Goal: Check status: Check status

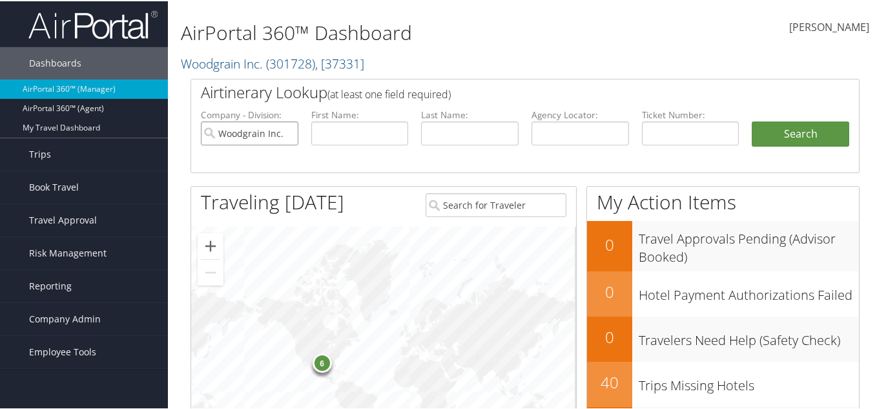
click at [284, 132] on input "Woodgrain Inc." at bounding box center [250, 132] width 98 height 24
click at [564, 129] on input "text" at bounding box center [580, 132] width 98 height 24
paste input "DL71MD"
type input "DL71MD"
click at [826, 133] on button "Search" at bounding box center [801, 133] width 98 height 26
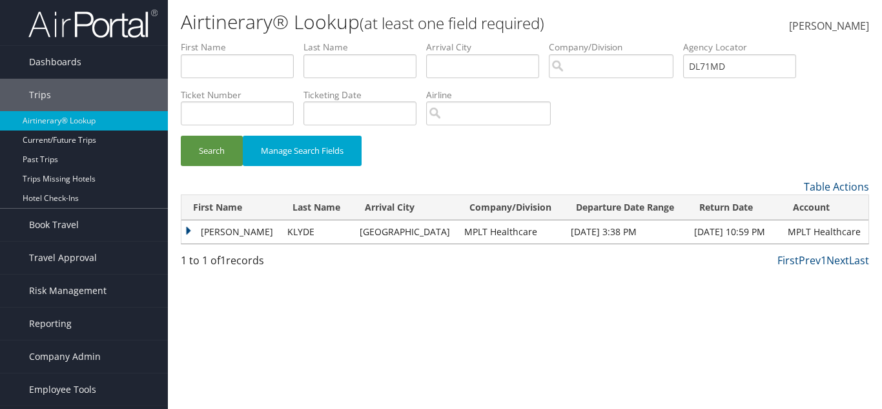
click at [187, 220] on td "DAVID PHILIP" at bounding box center [230, 231] width 99 height 23
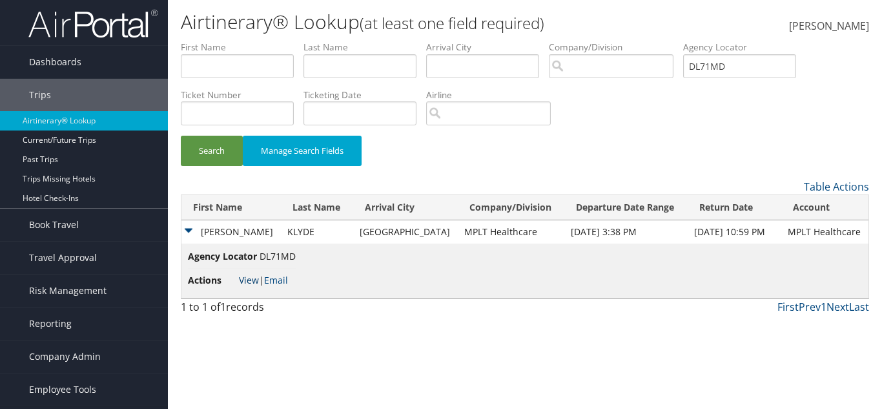
click at [249, 280] on link "View" at bounding box center [249, 280] width 20 height 12
click at [212, 156] on button "Search" at bounding box center [212, 151] width 62 height 30
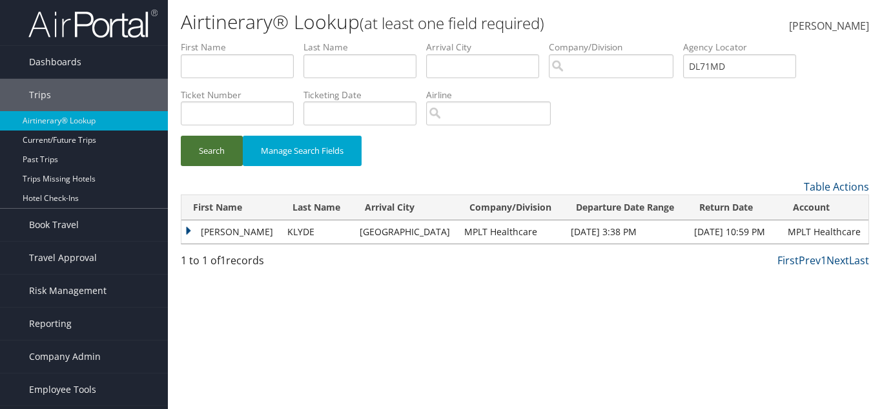
click at [231, 139] on button "Search" at bounding box center [212, 151] width 62 height 30
click at [182, 231] on td "DAVID PHILIP" at bounding box center [230, 231] width 99 height 23
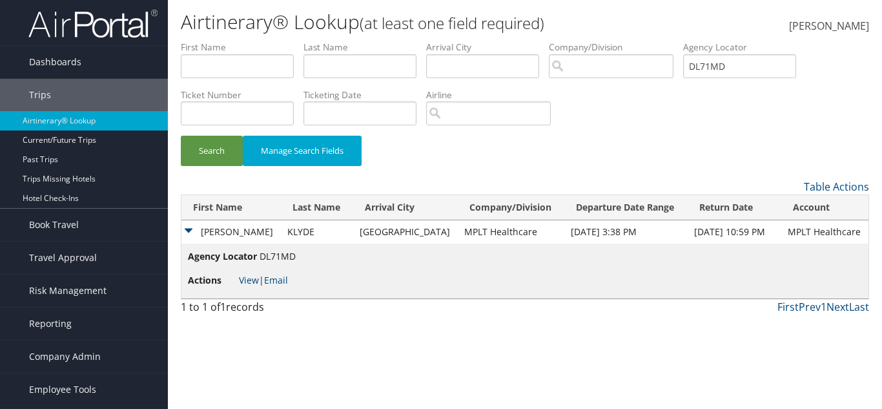
click at [247, 271] on li "Actions View | Email" at bounding box center [242, 280] width 108 height 23
click at [249, 278] on link "View" at bounding box center [249, 280] width 20 height 12
drag, startPoint x: 741, startPoint y: 69, endPoint x: 658, endPoint y: 72, distance: 83.3
click at [658, 41] on ul "First Name Last Name Departure City Arrival City Company/Division Airport/City …" at bounding box center [525, 41] width 688 height 0
paste input "MVWFL"
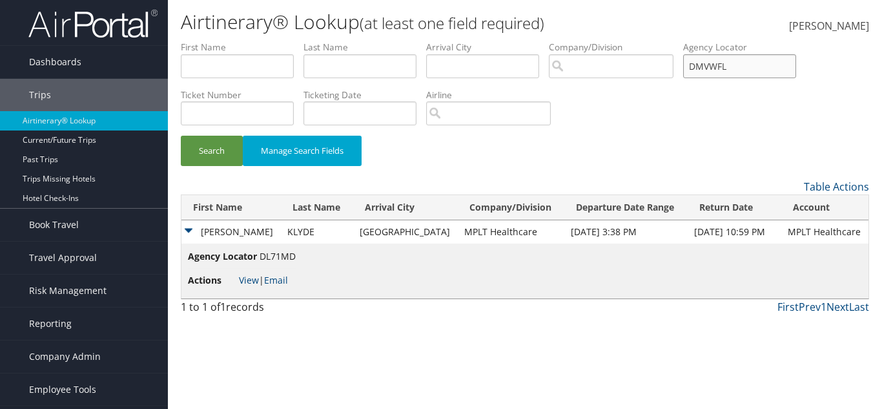
click at [181, 136] on button "Search" at bounding box center [212, 151] width 62 height 30
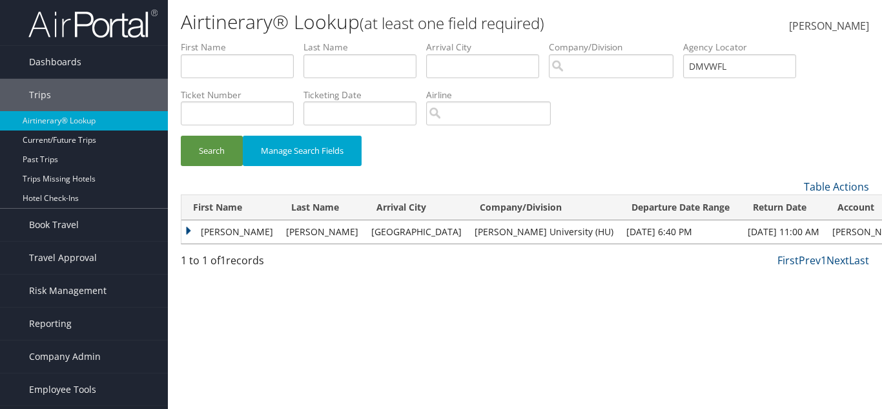
click at [193, 232] on td "MICHAEL" at bounding box center [230, 231] width 98 height 23
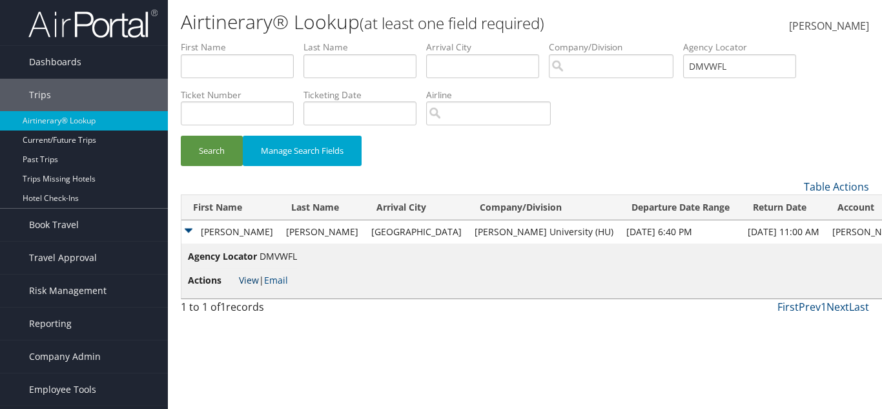
click at [242, 276] on link "View" at bounding box center [249, 280] width 20 height 12
drag, startPoint x: 758, startPoint y: 72, endPoint x: 663, endPoint y: 75, distance: 94.3
click at [663, 41] on ul "First Name Last Name Departure City Arrival City Company/Division Airport/City …" at bounding box center [525, 41] width 688 height 0
paste input "W24B"
type input "DMW24B"
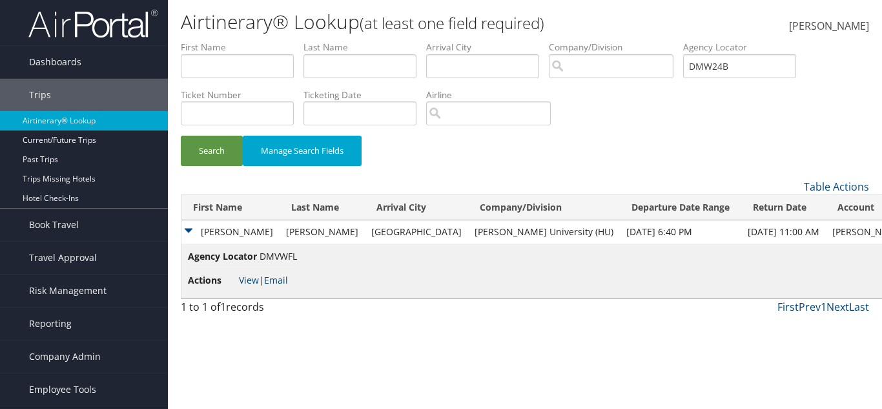
click at [222, 167] on div "Search Manage Search Fields" at bounding box center [525, 157] width 708 height 43
click at [226, 138] on button "Search" at bounding box center [212, 151] width 62 height 30
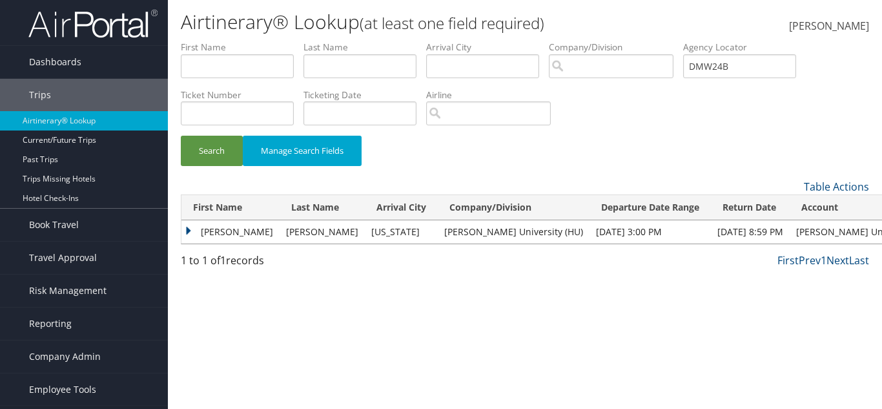
click at [192, 239] on td "MICHAEL" at bounding box center [230, 231] width 98 height 23
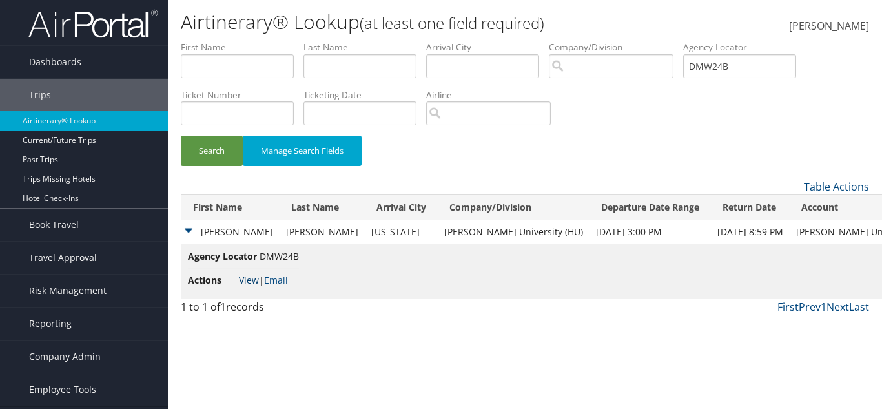
click at [240, 277] on link "View" at bounding box center [249, 280] width 20 height 12
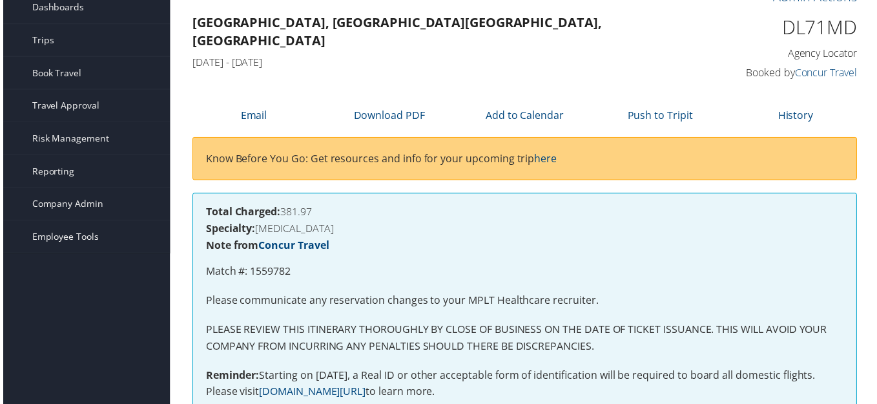
scroll to position [46, 0]
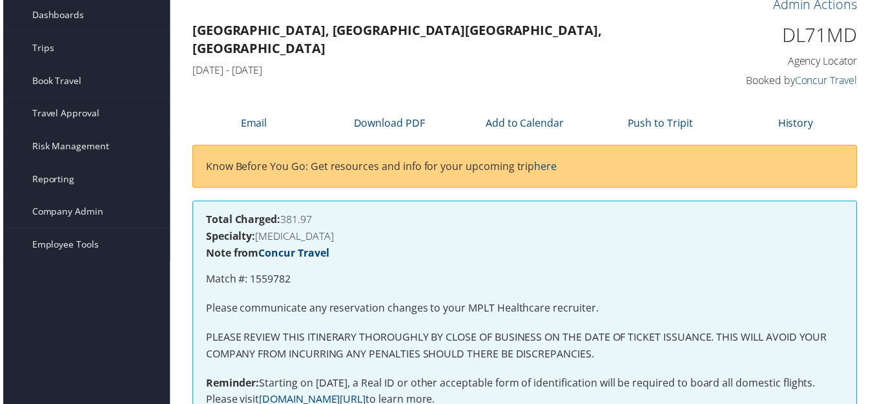
click at [325, 63] on h4 "[DATE] - [DATE]" at bounding box center [439, 70] width 497 height 14
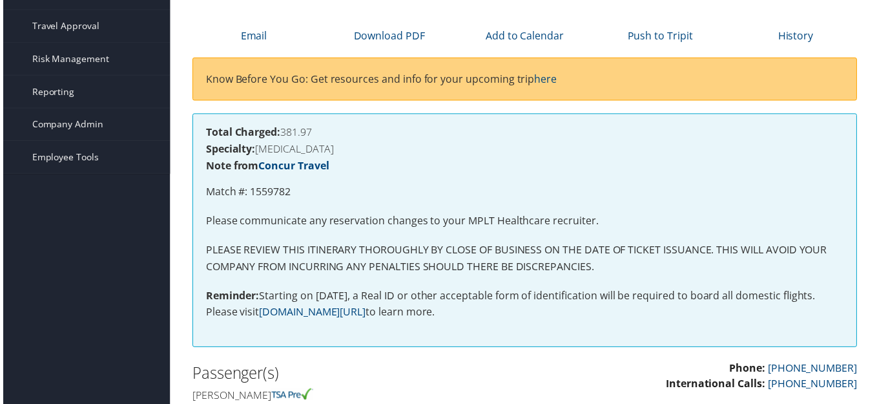
scroll to position [240, 0]
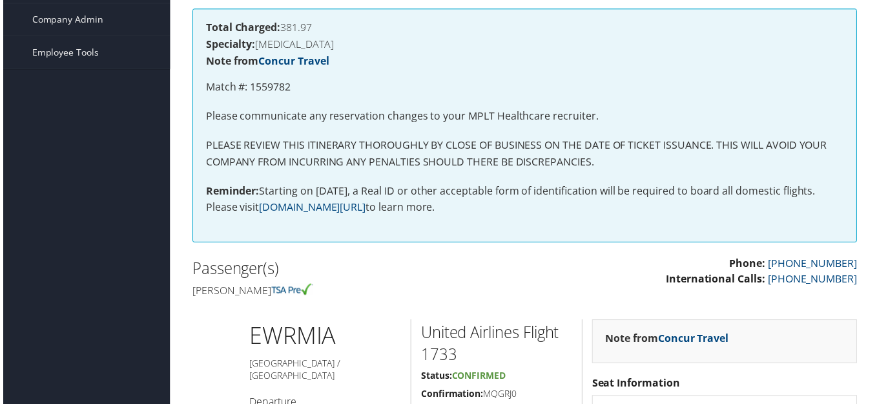
drag, startPoint x: 187, startPoint y: 291, endPoint x: 282, endPoint y: 293, distance: 94.9
click at [282, 293] on div "Passenger(s) [PERSON_NAME]" at bounding box center [353, 280] width 344 height 48
copy h4 "[PERSON_NAME]"
click at [305, 300] on div "Passenger(s) David philip Klyde" at bounding box center [353, 280] width 344 height 48
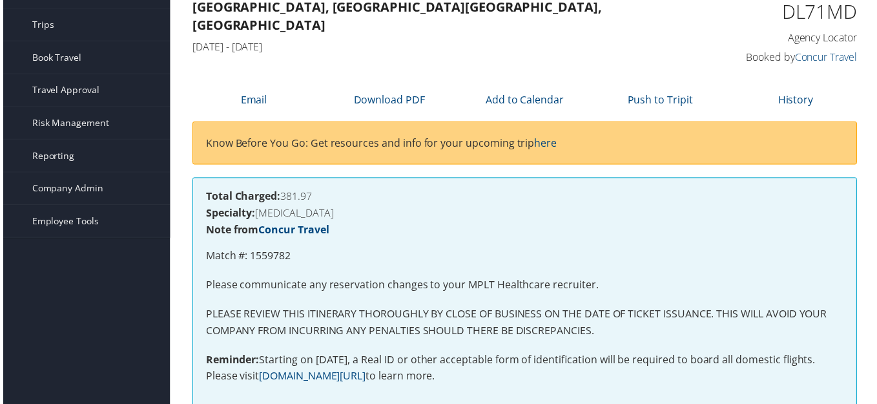
scroll to position [0, 0]
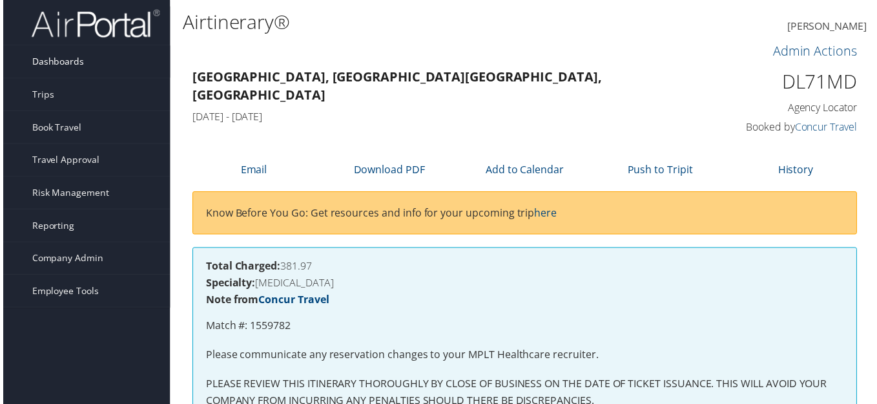
click at [105, 46] on link "Dashboards" at bounding box center [84, 62] width 168 height 32
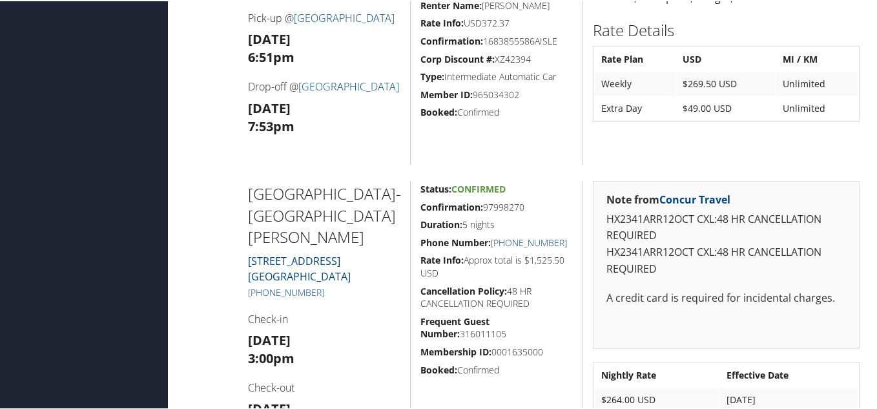
scroll to position [840, 0]
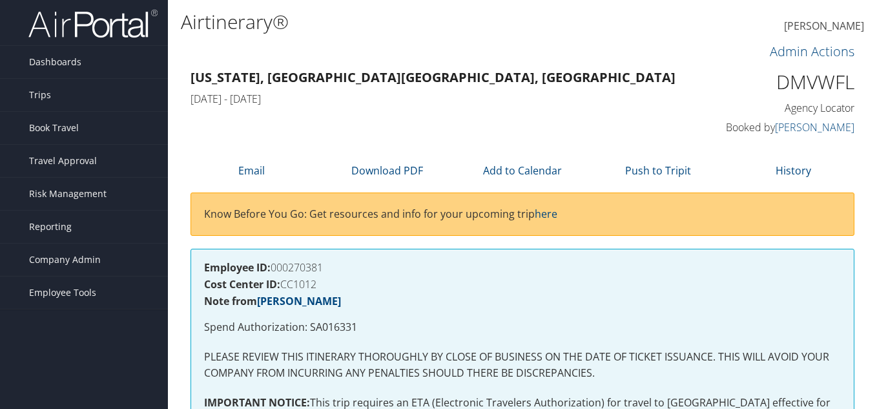
scroll to position [646, 0]
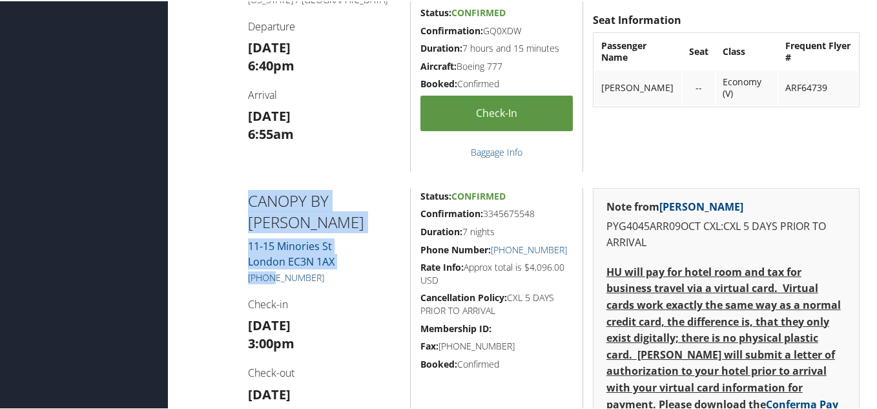
drag, startPoint x: 234, startPoint y: 276, endPoint x: 267, endPoint y: 271, distance: 32.6
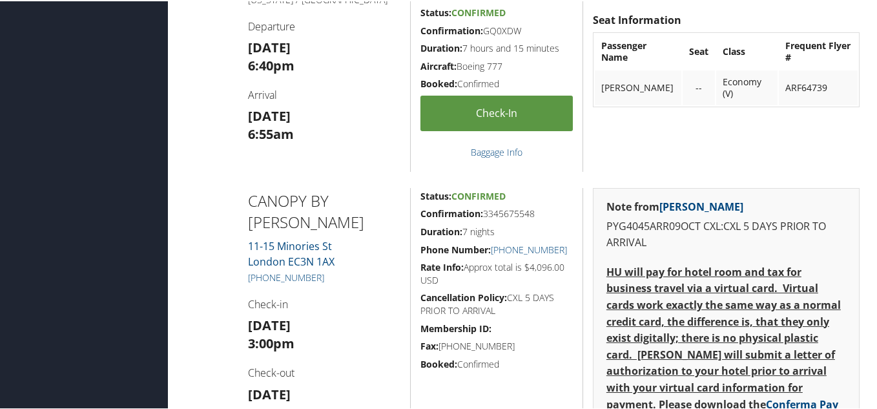
drag, startPoint x: 241, startPoint y: 274, endPoint x: 273, endPoint y: 283, distance: 32.7
drag, startPoint x: 273, startPoint y: 283, endPoint x: 232, endPoint y: 284, distance: 40.1
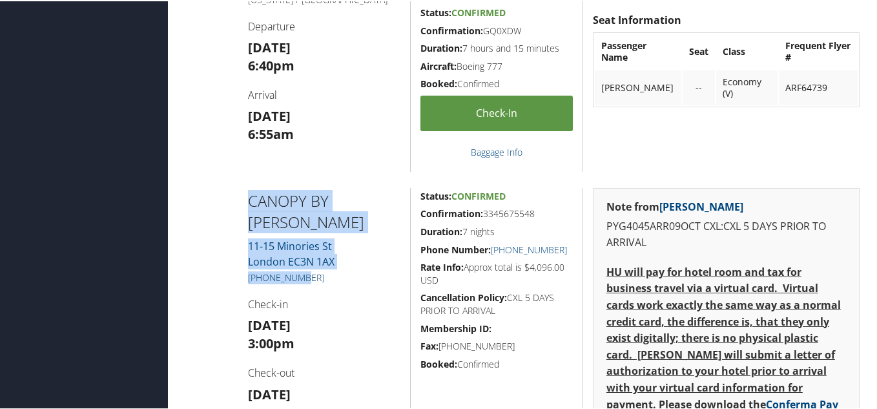
drag, startPoint x: 236, startPoint y: 275, endPoint x: 291, endPoint y: 276, distance: 54.9
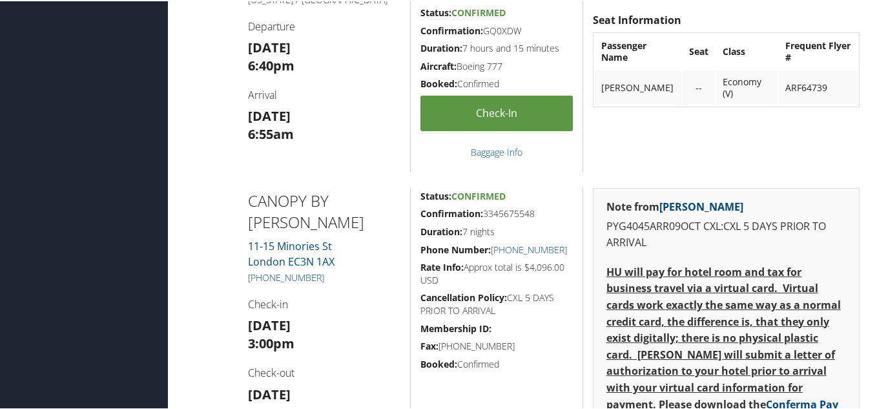
drag, startPoint x: 241, startPoint y: 279, endPoint x: 325, endPoint y: 273, distance: 84.2
copy link "+44 (203) 988-7480"
click at [344, 371] on h4 "Check-out" at bounding box center [324, 371] width 153 height 14
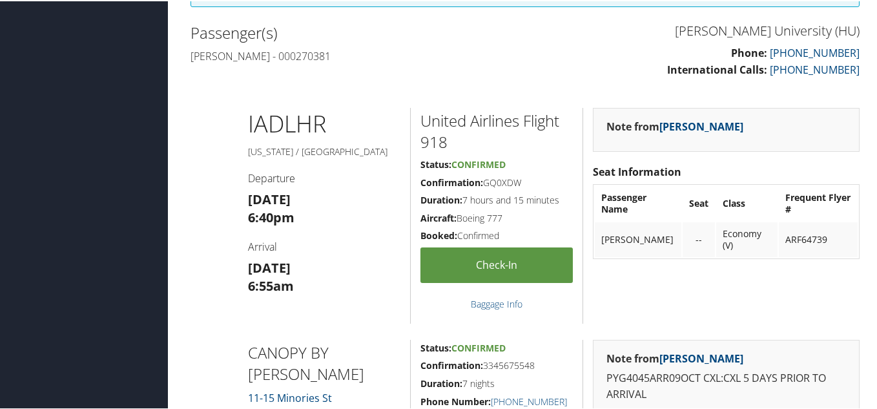
scroll to position [517, 0]
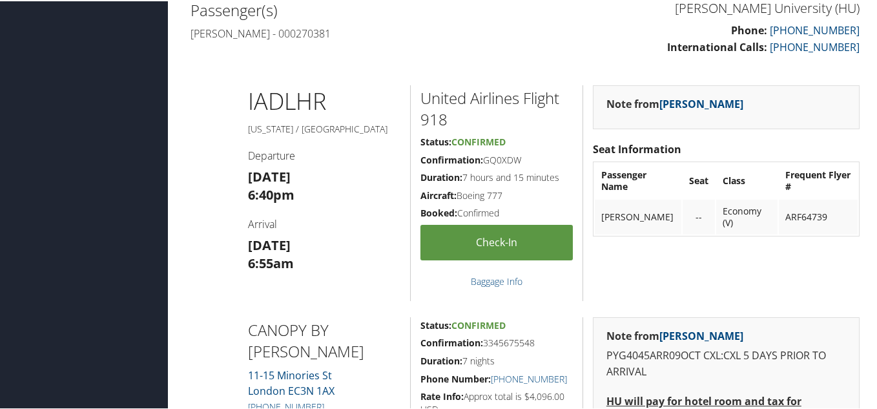
drag, startPoint x: 198, startPoint y: 78, endPoint x: 197, endPoint y: 92, distance: 13.6
click at [197, 92] on div "IAD LHR Washington / London Departure Wed 08 Oct 6:40pm Arrival Thu 09 Oct 6:55…" at bounding box center [525, 192] width 688 height 216
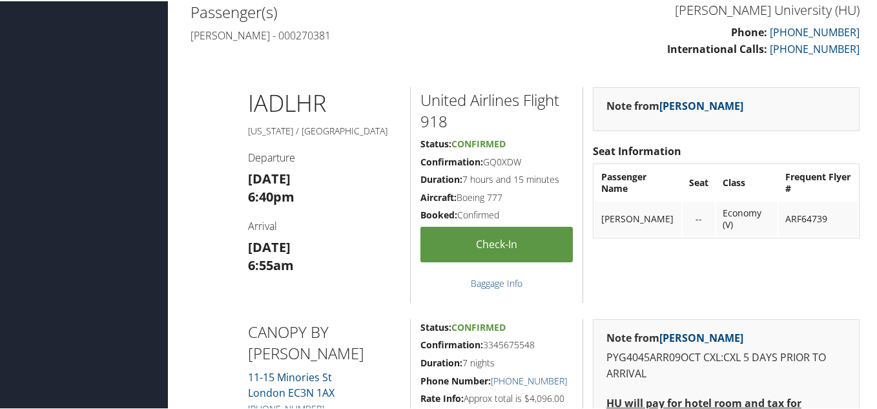
scroll to position [503, 0]
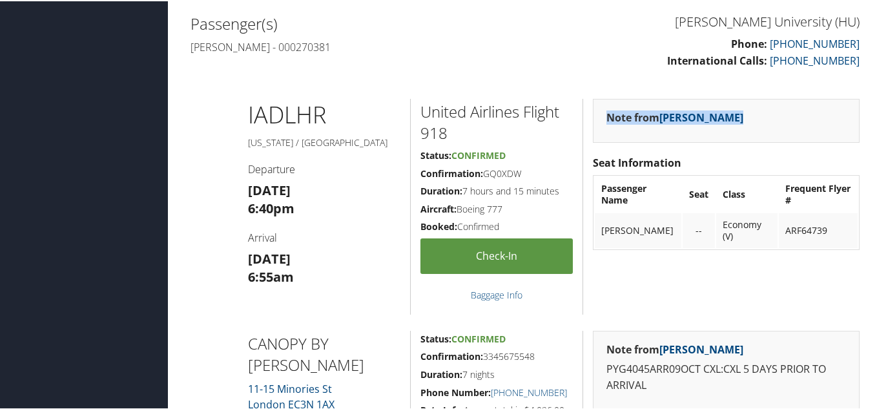
drag, startPoint x: 800, startPoint y: 124, endPoint x: 590, endPoint y: 129, distance: 209.9
click at [593, 129] on div "Note from Elzobia Smith" at bounding box center [726, 120] width 267 height 44
drag, startPoint x: 604, startPoint y: 119, endPoint x: 602, endPoint y: 130, distance: 11.3
click at [602, 130] on div "Note from Elzobia Smith" at bounding box center [726, 120] width 267 height 44
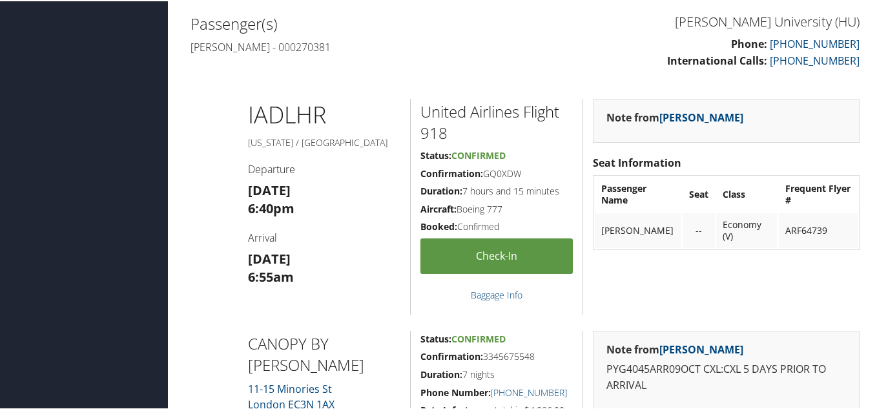
drag, startPoint x: 584, startPoint y: 161, endPoint x: 826, endPoint y: 237, distance: 253.3
click at [826, 237] on div "Note from Elzobia Smith Seat Information Passenger Name Seat Class Frequent Fly…" at bounding box center [726, 206] width 287 height 216
click at [826, 237] on td "ARF64739" at bounding box center [818, 229] width 79 height 35
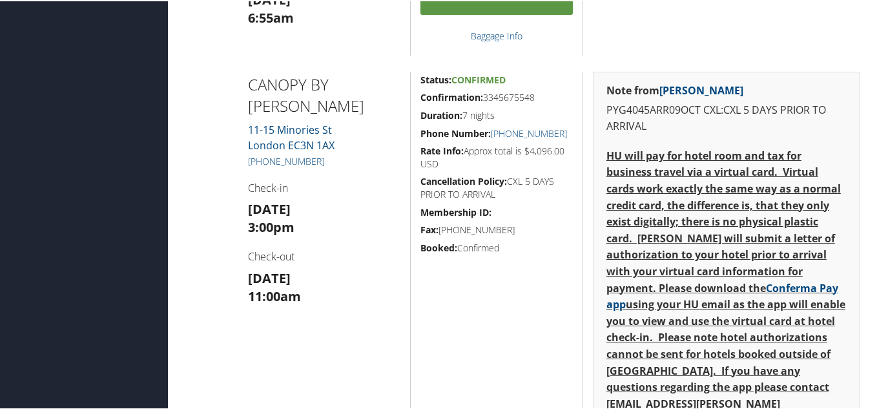
scroll to position [761, 0]
drag, startPoint x: 484, startPoint y: 97, endPoint x: 536, endPoint y: 98, distance: 51.7
click at [536, 98] on h5 "Confirmation: 3345675548" at bounding box center [496, 96] width 152 height 13
drag, startPoint x: 484, startPoint y: 98, endPoint x: 535, endPoint y: 96, distance: 51.1
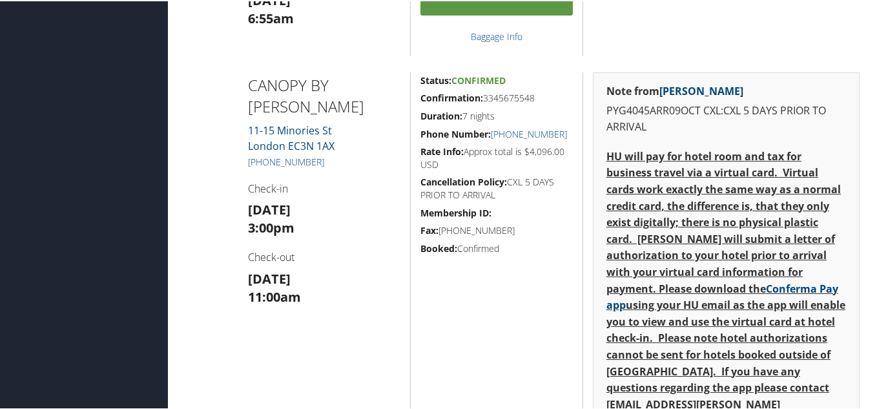
click at [535, 96] on h5 "Confirmation: 3345675548" at bounding box center [496, 96] width 152 height 13
drag, startPoint x: 540, startPoint y: 96, endPoint x: 486, endPoint y: 98, distance: 54.3
click at [486, 98] on h5 "Confirmation: 3345675548" at bounding box center [496, 96] width 152 height 13
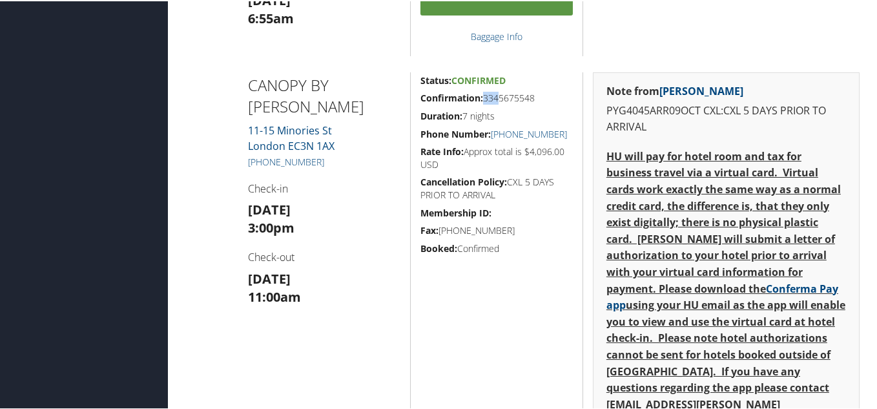
drag, startPoint x: 482, startPoint y: 101, endPoint x: 493, endPoint y: 101, distance: 11.0
click at [493, 101] on h5 "Confirmation: 3345675548" at bounding box center [496, 96] width 152 height 13
click at [513, 99] on h5 "Confirmation: 3345675548" at bounding box center [496, 96] width 152 height 13
click at [518, 118] on h5 "Duration: 7 nights" at bounding box center [496, 114] width 152 height 13
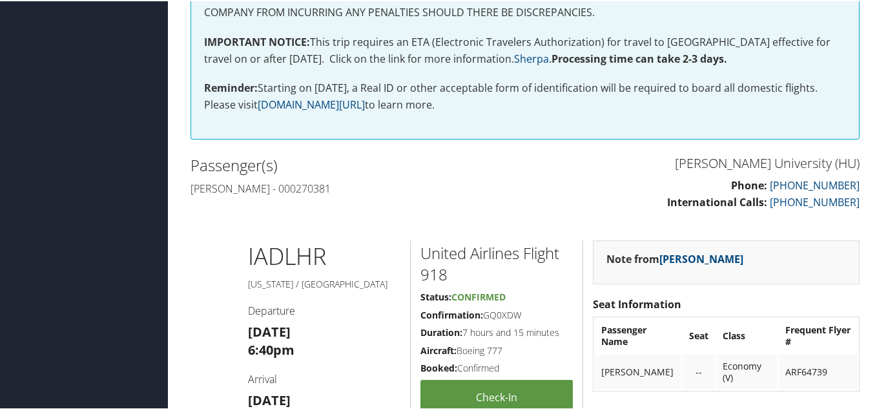
scroll to position [309, 0]
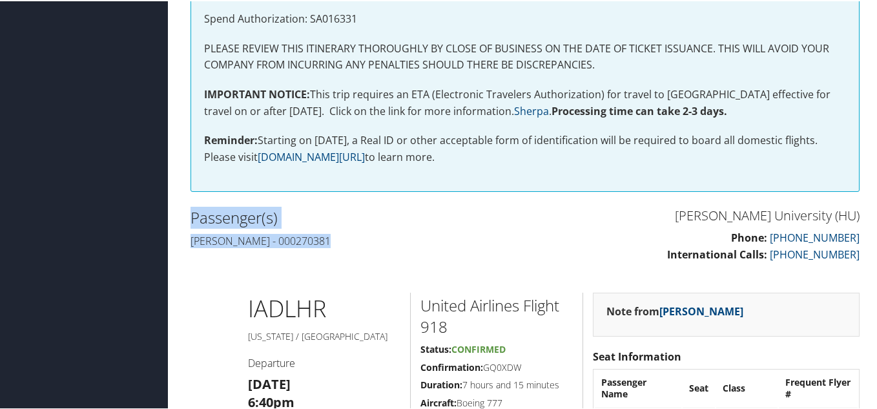
drag, startPoint x: 191, startPoint y: 210, endPoint x: 330, endPoint y: 237, distance: 141.5
click at [330, 237] on div "Passenger(s) [PERSON_NAME] - 000270381" at bounding box center [353, 227] width 344 height 48
click at [330, 237] on h4 "[PERSON_NAME] - 000270381" at bounding box center [353, 239] width 325 height 14
drag, startPoint x: 330, startPoint y: 237, endPoint x: 210, endPoint y: 209, distance: 123.3
click at [210, 209] on div "Passenger(s) [PERSON_NAME] - 000270381" at bounding box center [353, 227] width 344 height 48
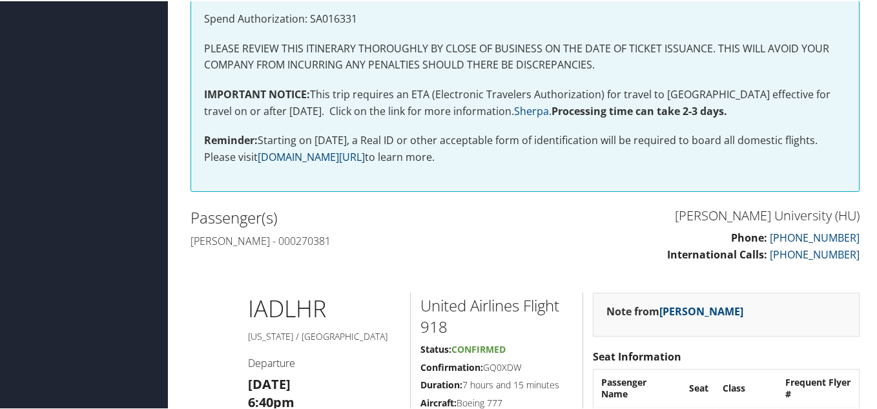
click at [209, 201] on div "Employee ID: 000270381 Cost Center ID: CC1012 Note from Elzobia Smith Spend Aut…" at bounding box center [525, 71] width 688 height 264
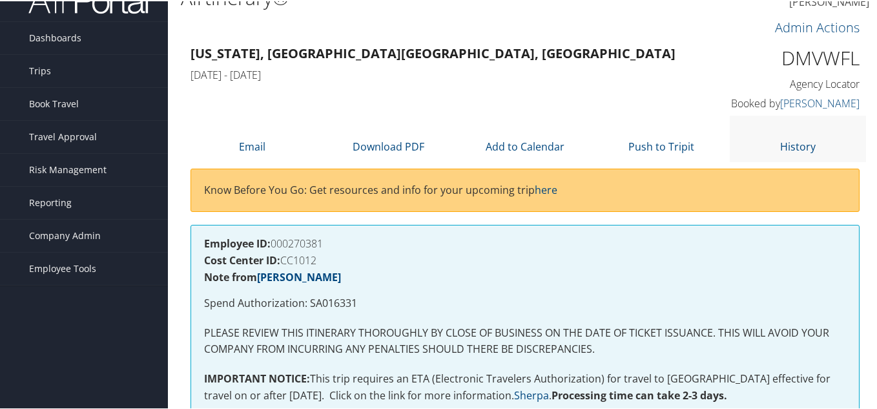
scroll to position [0, 0]
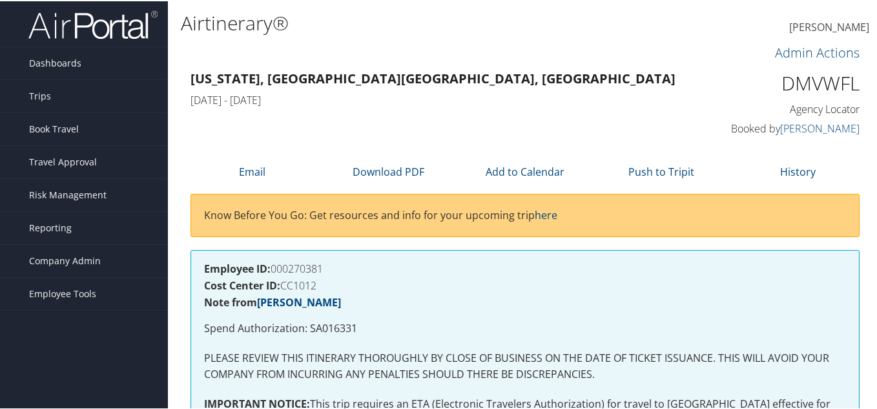
click at [789, 82] on h1 "DMVWFL" at bounding box center [783, 81] width 153 height 27
copy h1 "DMVWFL"
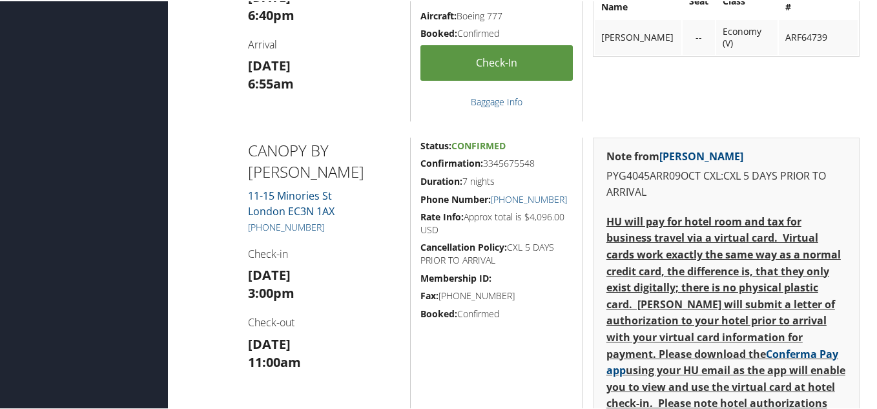
scroll to position [710, 0]
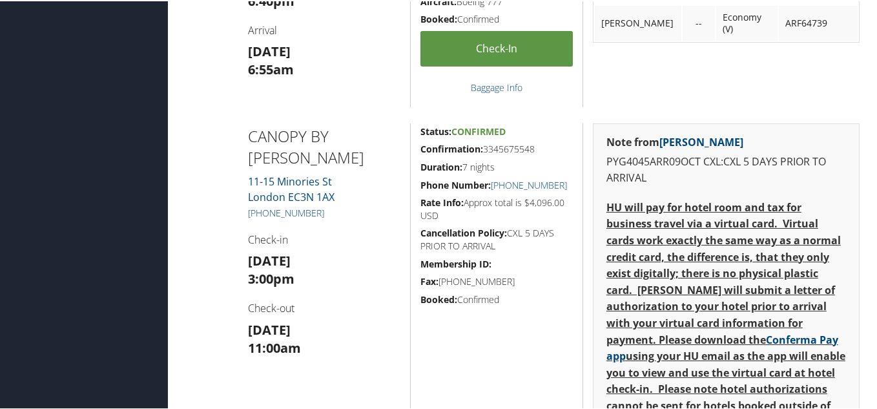
drag, startPoint x: 525, startPoint y: 154, endPoint x: 536, endPoint y: 153, distance: 11.1
click at [536, 153] on h5 "Confirmation: 3345675548" at bounding box center [496, 147] width 152 height 13
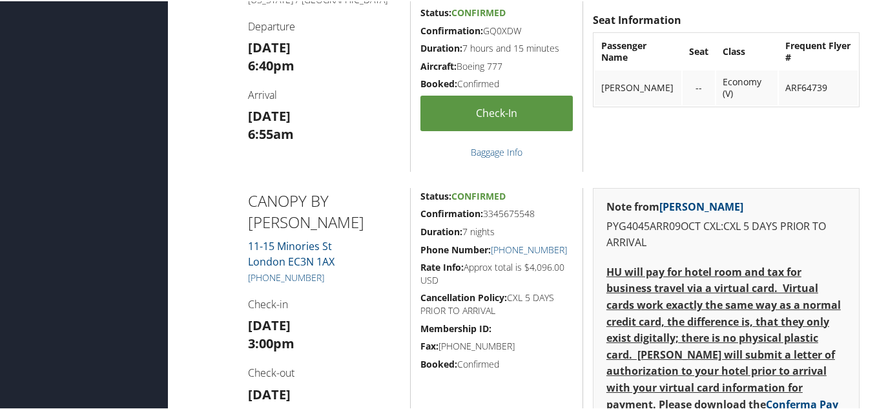
scroll to position [904, 0]
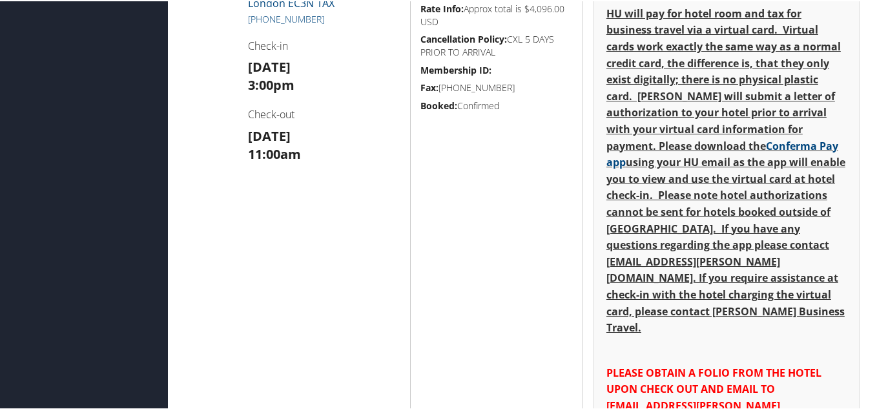
drag, startPoint x: 528, startPoint y: 135, endPoint x: 475, endPoint y: 110, distance: 58.4
click at [475, 110] on div "Status: Confirmed Confirmation: 3345675548 Duration: 7 nights Phone Number: +44…" at bounding box center [496, 236] width 172 height 617
click at [475, 110] on h5 "Booked: Confirmed" at bounding box center [496, 104] width 152 height 13
drag, startPoint x: 500, startPoint y: 118, endPoint x: 475, endPoint y: 111, distance: 26.2
click at [475, 111] on h5 "Booked: Confirmed" at bounding box center [496, 104] width 152 height 13
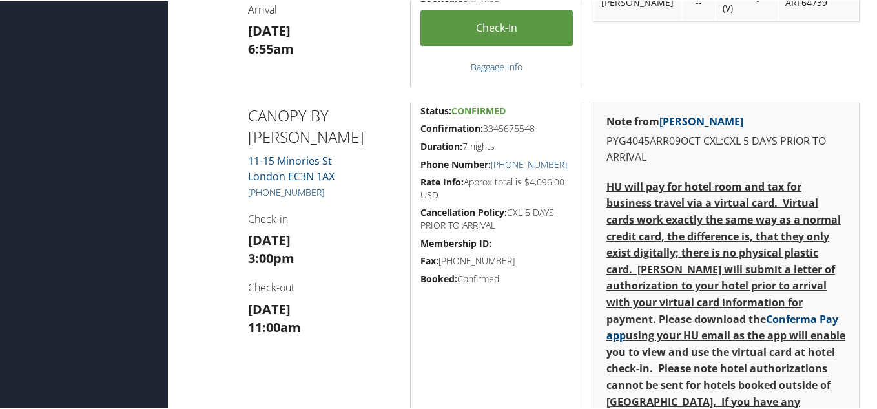
scroll to position [710, 0]
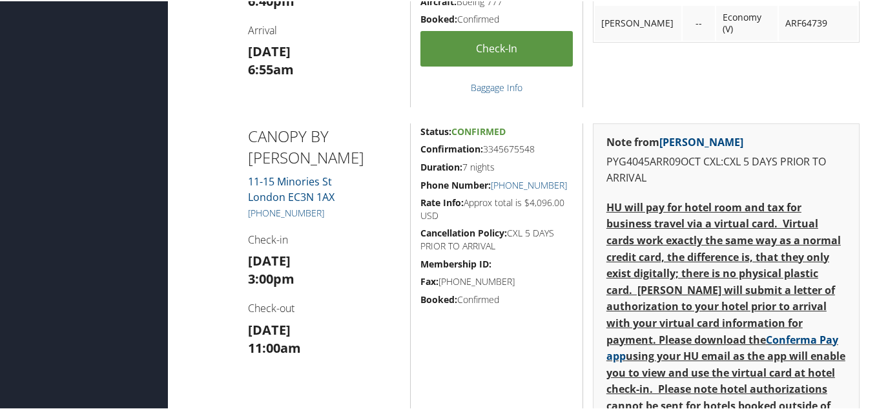
drag, startPoint x: 249, startPoint y: 127, endPoint x: 577, endPoint y: 314, distance: 377.8
click at [549, 305] on h5 "Booked: Confirmed" at bounding box center [496, 298] width 152 height 13
drag, startPoint x: 309, startPoint y: 76, endPoint x: 245, endPoint y: 39, distance: 74.7
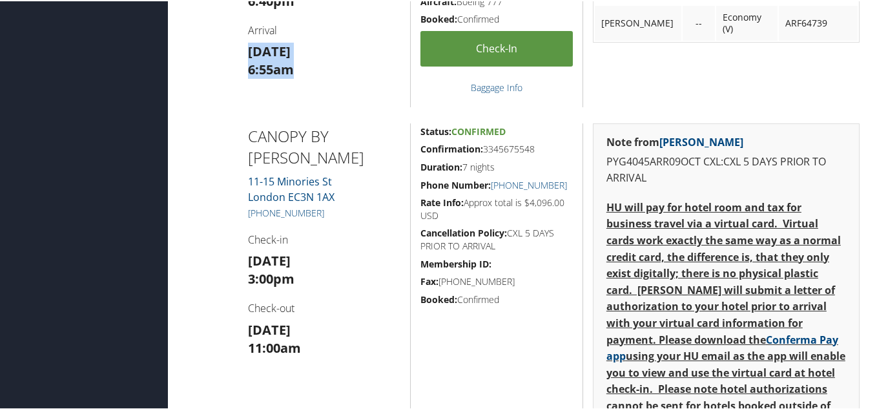
drag, startPoint x: 247, startPoint y: 43, endPoint x: 316, endPoint y: 69, distance: 74.0
click at [316, 69] on h3 "Thu 09 Oct 6:55am" at bounding box center [324, 59] width 153 height 36
click at [293, 65] on strong "6:55am" at bounding box center [271, 67] width 46 height 17
drag, startPoint x: 293, startPoint y: 65, endPoint x: 249, endPoint y: 48, distance: 47.6
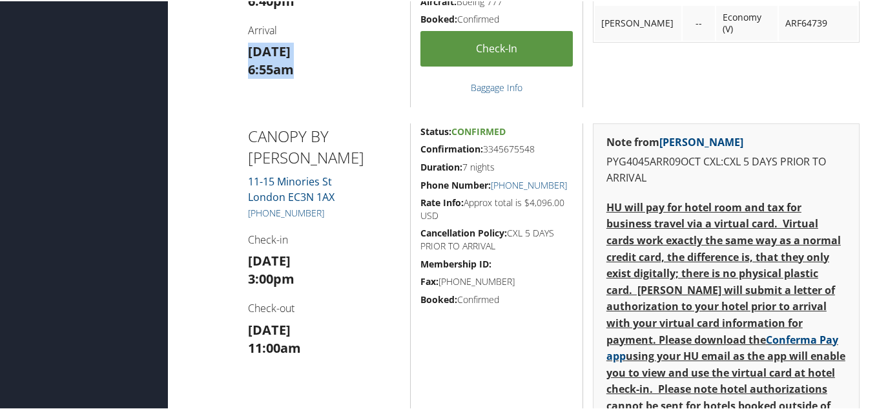
click at [249, 48] on h3 "Thu 09 Oct 6:55am" at bounding box center [324, 59] width 153 height 36
click at [249, 48] on strong "Thu 09 Oct" at bounding box center [269, 49] width 43 height 17
drag, startPoint x: 249, startPoint y: 48, endPoint x: 313, endPoint y: 72, distance: 68.6
click at [313, 72] on h3 "Thu 09 Oct 6:55am" at bounding box center [324, 59] width 153 height 36
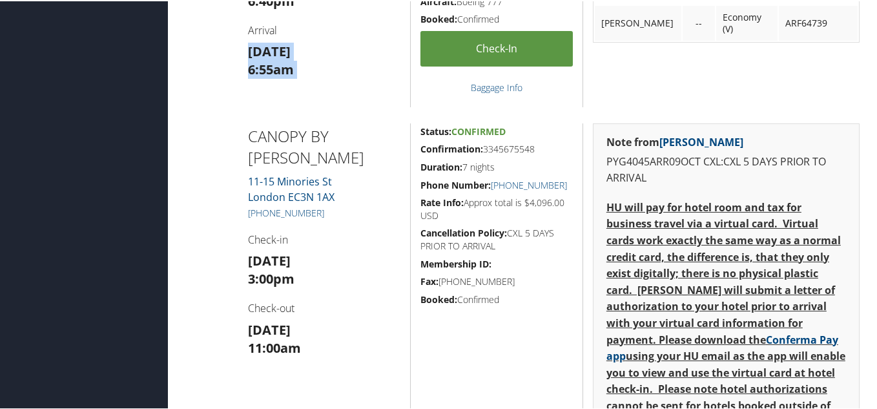
drag, startPoint x: 313, startPoint y: 72, endPoint x: 263, endPoint y: 56, distance: 52.1
click at [263, 56] on h3 "Thu 09 Oct 6:55am" at bounding box center [324, 59] width 153 height 36
click at [263, 56] on strong "Thu 09 Oct" at bounding box center [269, 49] width 43 height 17
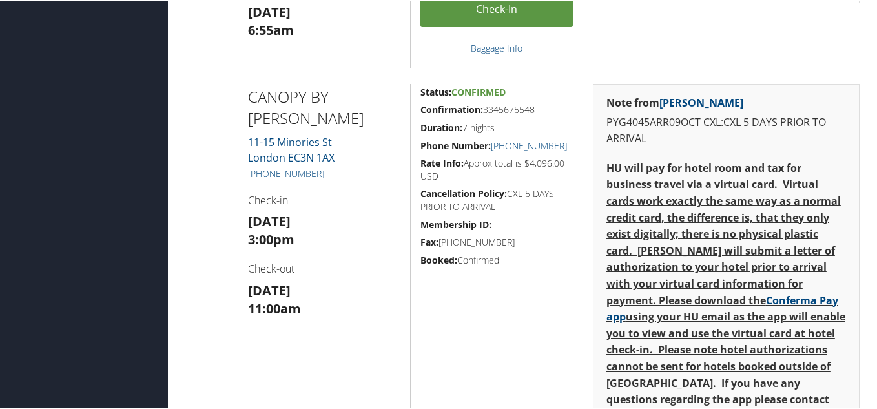
scroll to position [646, 0]
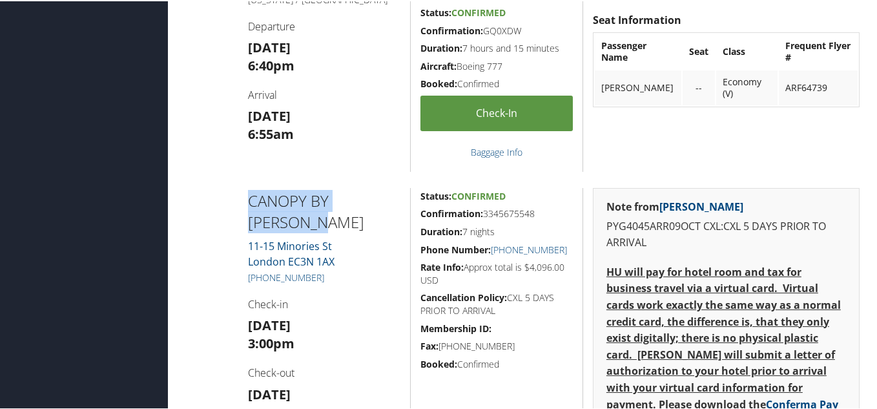
drag, startPoint x: 232, startPoint y: 192, endPoint x: 324, endPoint y: 224, distance: 96.4
click at [324, 223] on h2 "CANOPY BY HILTON LO" at bounding box center [324, 210] width 153 height 43
drag, startPoint x: 242, startPoint y: 189, endPoint x: 271, endPoint y: 227, distance: 47.4
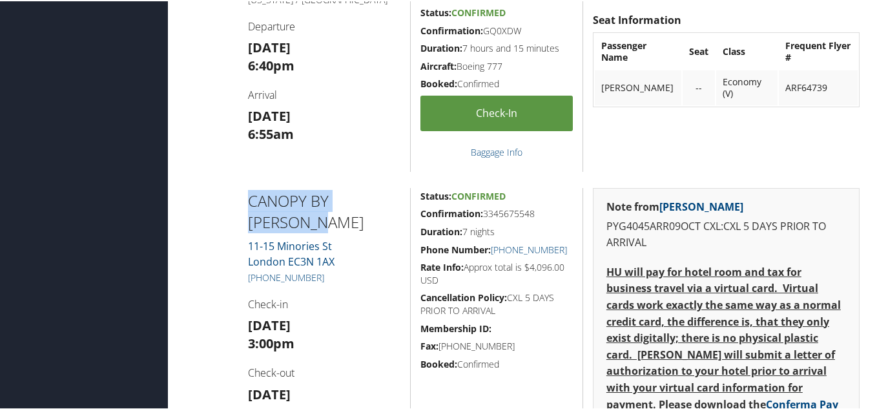
copy h2 "CANOPY BY HILTON LO"
click at [350, 203] on h2 "CANOPY BY HILTON LO" at bounding box center [324, 210] width 153 height 43
click at [349, 200] on h2 "CANOPY BY HILTON LO" at bounding box center [324, 210] width 153 height 43
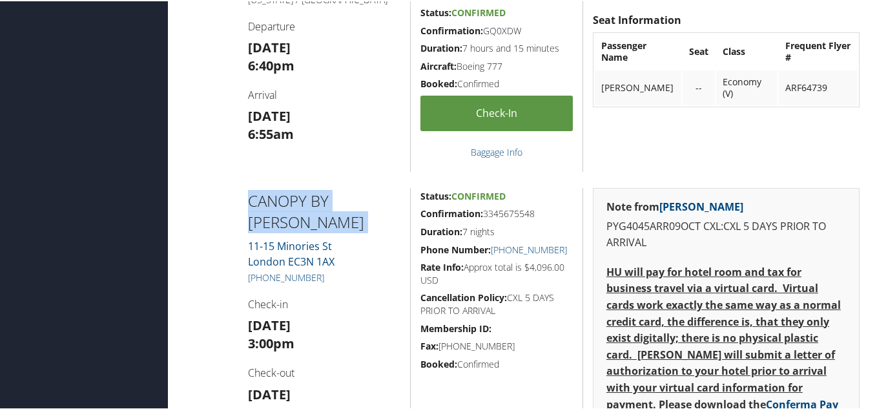
copy div "CANOPY BY HILTON LO"
drag, startPoint x: 486, startPoint y: 212, endPoint x: 535, endPoint y: 212, distance: 48.4
click at [535, 212] on h5 "Confirmation: 3345675548" at bounding box center [496, 212] width 152 height 13
copy h5 "3345675548"
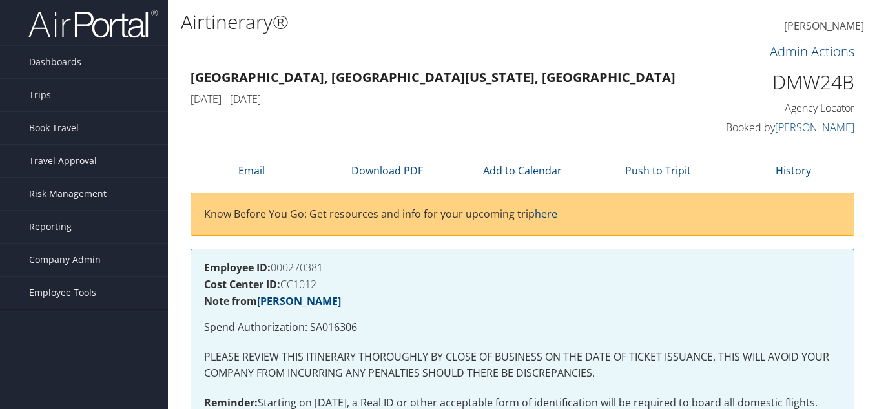
scroll to position [517, 0]
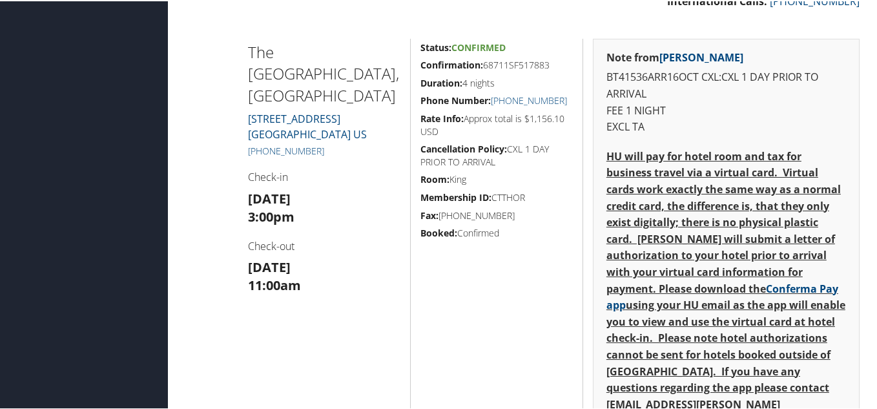
drag, startPoint x: 237, startPoint y: 128, endPoint x: 330, endPoint y: 132, distance: 93.1
click at [330, 132] on div "The [GEOGRAPHIC_DATA] [STREET_ADDRESS] [PHONE_NUMBER] Check-in [DATE] 3:00pm Ch…" at bounding box center [525, 386] width 688 height 699
click at [335, 169] on h4 "Check-in" at bounding box center [324, 176] width 153 height 14
drag, startPoint x: 332, startPoint y: 130, endPoint x: 238, endPoint y: 125, distance: 93.8
click at [238, 125] on div "The Line Hotel, Los Angeles 3515 Wilshire Blvd Los Angeles CA 90010 US +1 (213)…" at bounding box center [324, 386] width 172 height 699
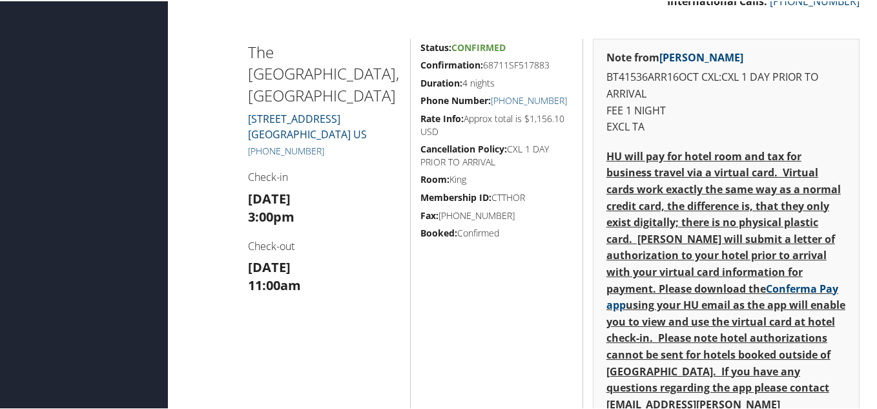
drag, startPoint x: 283, startPoint y: 136, endPoint x: 245, endPoint y: 136, distance: 37.5
click at [245, 136] on div "The Line Hotel, Los Angeles 3515 Wilshire Blvd Los Angeles CA 90010 US +1 (213)…" at bounding box center [324, 386] width 172 height 699
drag, startPoint x: 245, startPoint y: 133, endPoint x: 321, endPoint y: 133, distance: 75.6
click at [321, 133] on div "The Line Hotel, Los Angeles 3515 Wilshire Blvd Los Angeles CA 90010 US +1 (213)…" at bounding box center [324, 386] width 172 height 699
copy link "+1 (213) 381-7411"
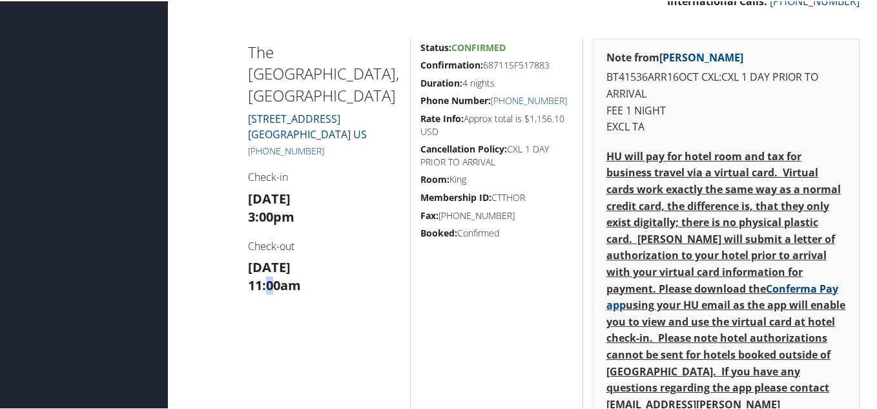
drag, startPoint x: 269, startPoint y: 319, endPoint x: 289, endPoint y: 317, distance: 19.5
click at [271, 320] on div "The Line Hotel, Los Angeles 3515 Wilshire Blvd Los Angeles CA 90010 US +1 (213)…" at bounding box center [324, 386] width 172 height 699
drag, startPoint x: 580, startPoint y: 37, endPoint x: 311, endPoint y: 33, distance: 269.3
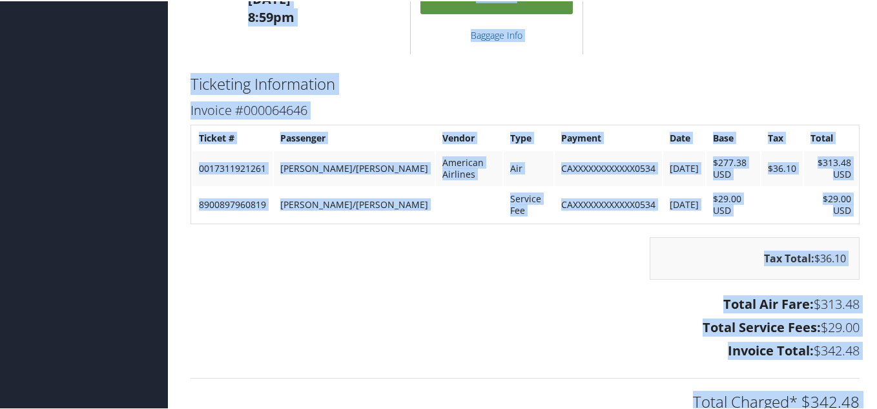
scroll to position [1451, 0]
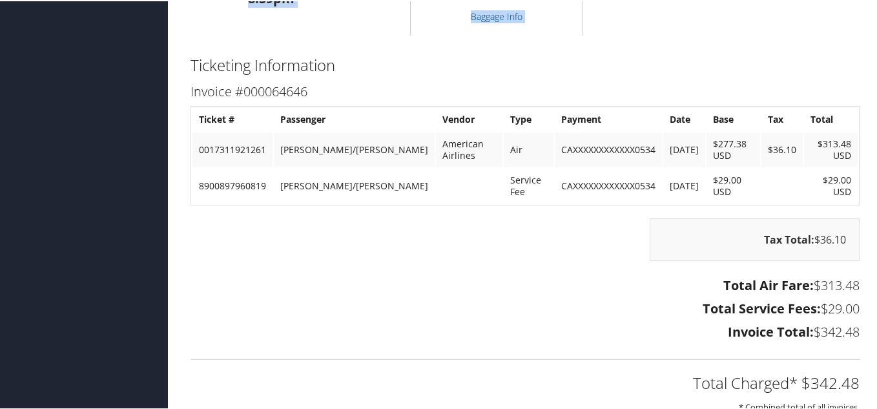
drag, startPoint x: 245, startPoint y: 39, endPoint x: 186, endPoint y: 43, distance: 58.9
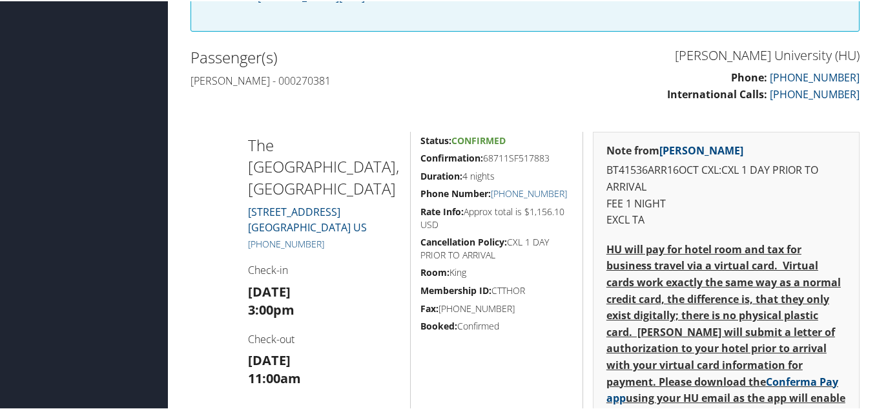
scroll to position [418, 0]
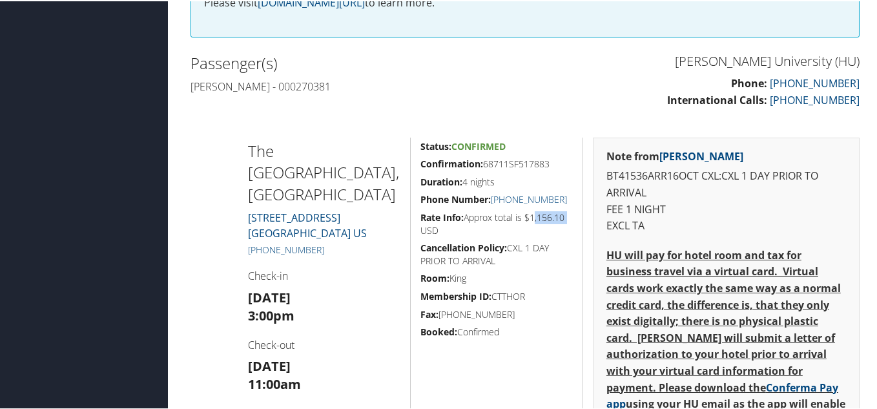
drag, startPoint x: 531, startPoint y: 216, endPoint x: 572, endPoint y: 218, distance: 40.1
copy h5 "1,156.10"
click at [181, 119] on div "Howard University (HU) Phone: 866-390-7205 International Calls: 801-829-7450 Pa…" at bounding box center [525, 84] width 688 height 71
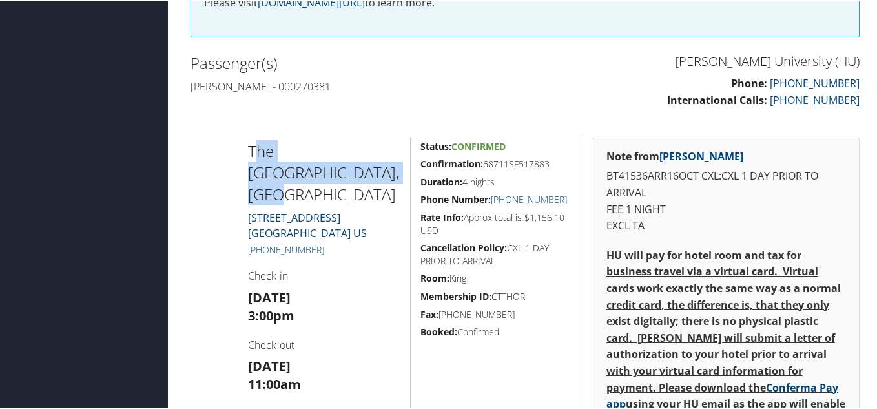
drag, startPoint x: 252, startPoint y: 145, endPoint x: 333, endPoint y: 172, distance: 86.0
click at [333, 172] on h2 "The Line Hotel, Los Angeles" at bounding box center [324, 171] width 153 height 65
click at [313, 159] on h2 "The Line Hotel, Los Angeles" at bounding box center [324, 171] width 153 height 65
drag, startPoint x: 245, startPoint y: 140, endPoint x: 309, endPoint y: 167, distance: 69.5
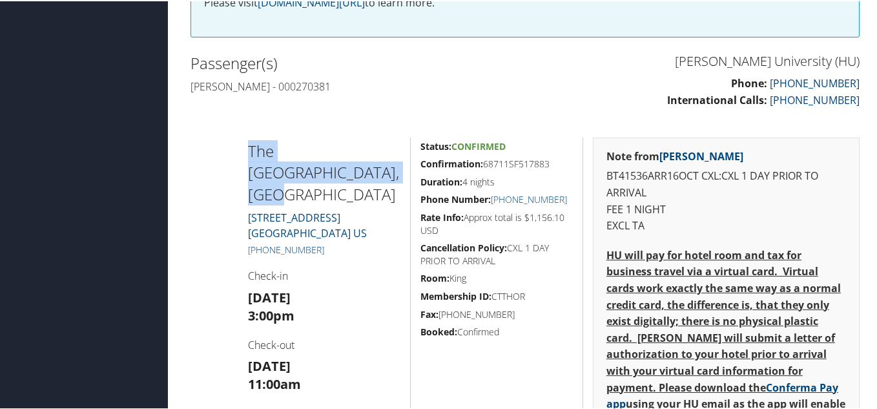
click at [261, 154] on h2 "The Line Hotel, Los Angeles" at bounding box center [324, 171] width 153 height 65
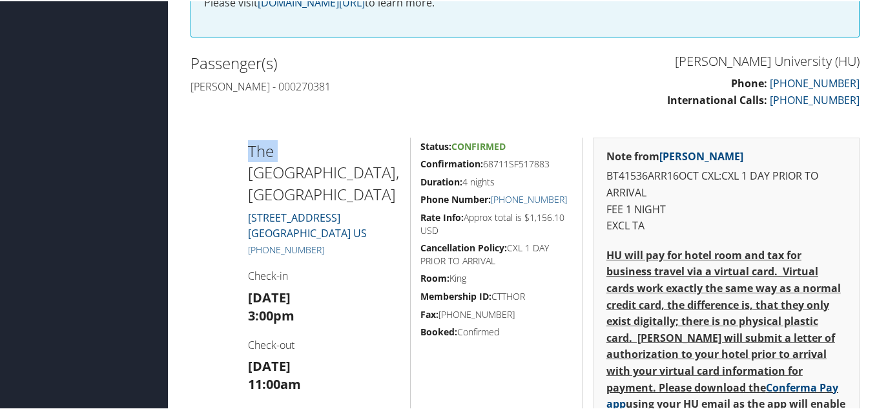
click at [261, 154] on h2 "The Line Hotel, Los Angeles" at bounding box center [324, 171] width 153 height 65
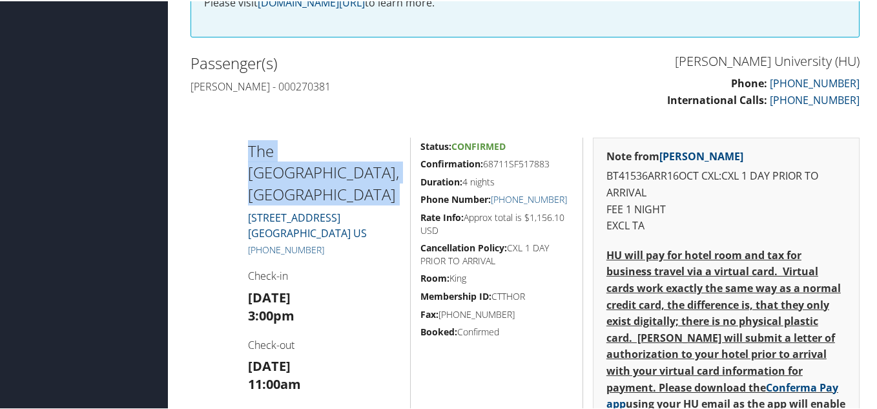
click at [261, 154] on h2 "The Line Hotel, Los Angeles" at bounding box center [324, 171] width 153 height 65
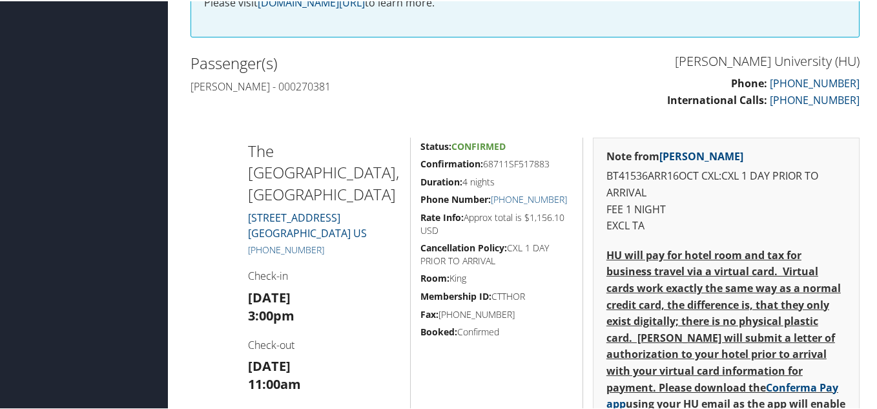
click at [383, 94] on div "Passenger(s) Michael Ralph - 000270381" at bounding box center [353, 73] width 344 height 48
